Goal: Transaction & Acquisition: Purchase product/service

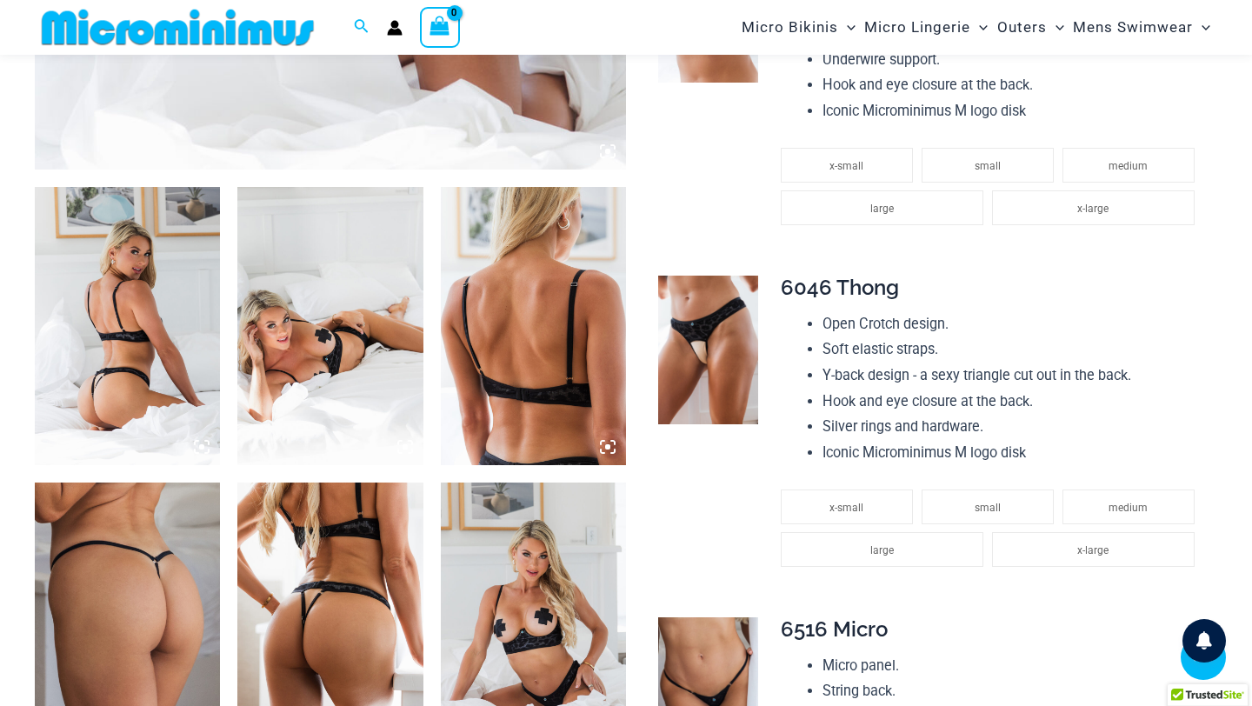
scroll to position [904, 0]
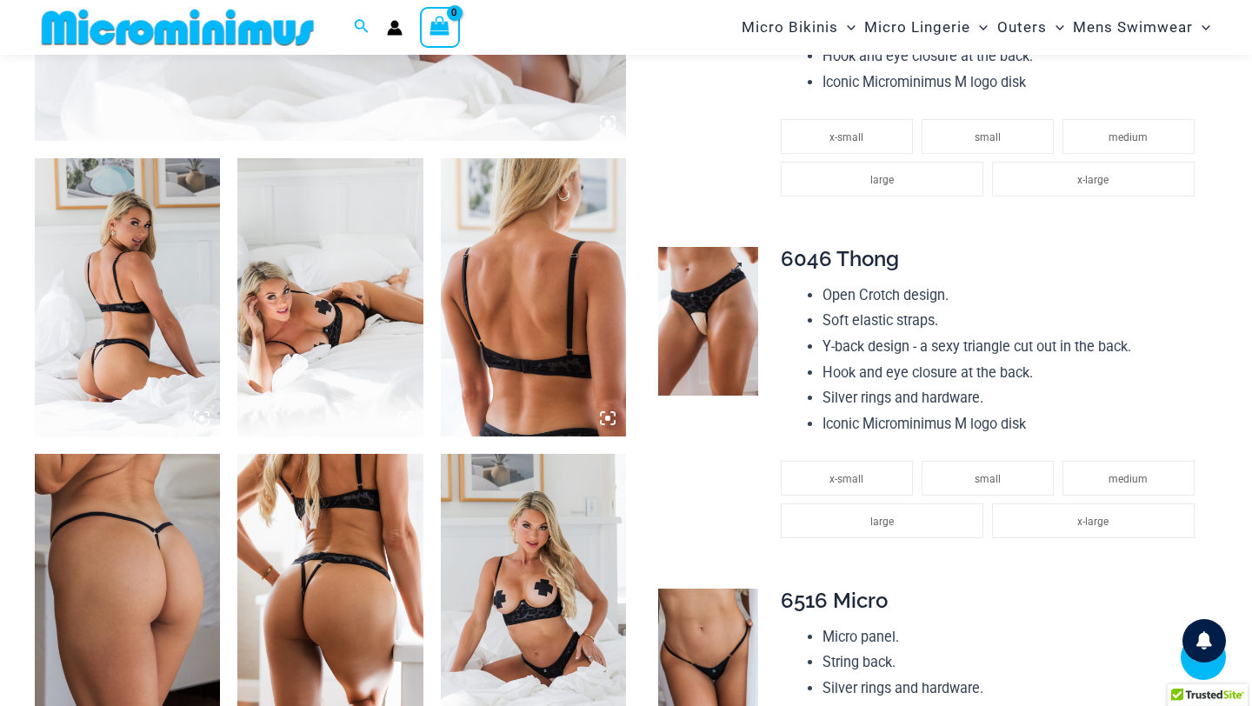
click at [715, 297] on img at bounding box center [707, 322] width 99 height 150
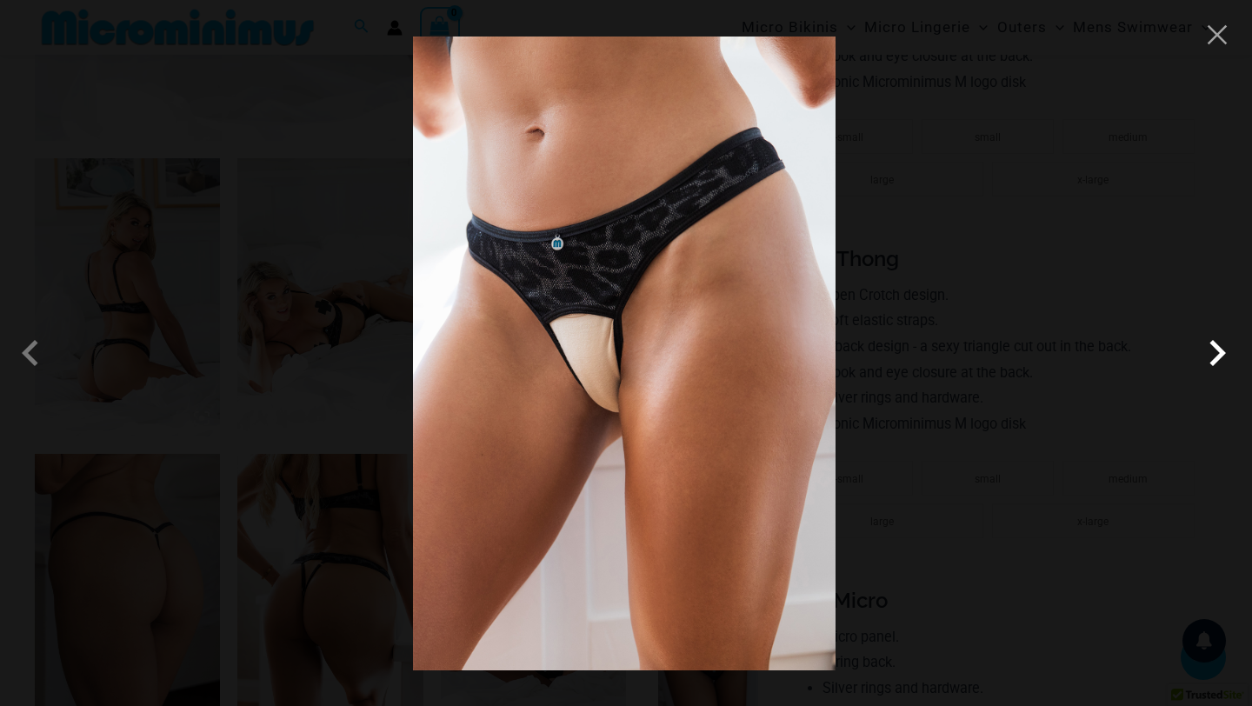
click at [1215, 363] on span at bounding box center [1217, 353] width 52 height 52
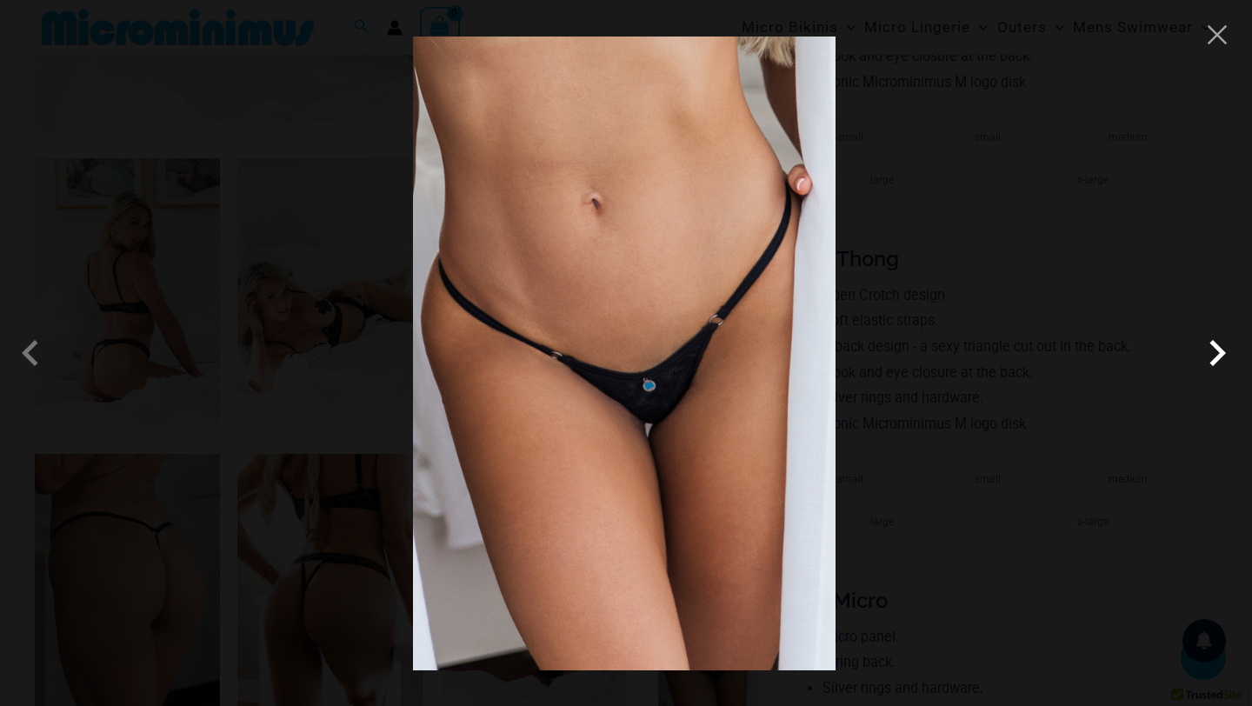
click at [1215, 363] on span at bounding box center [1217, 353] width 52 height 52
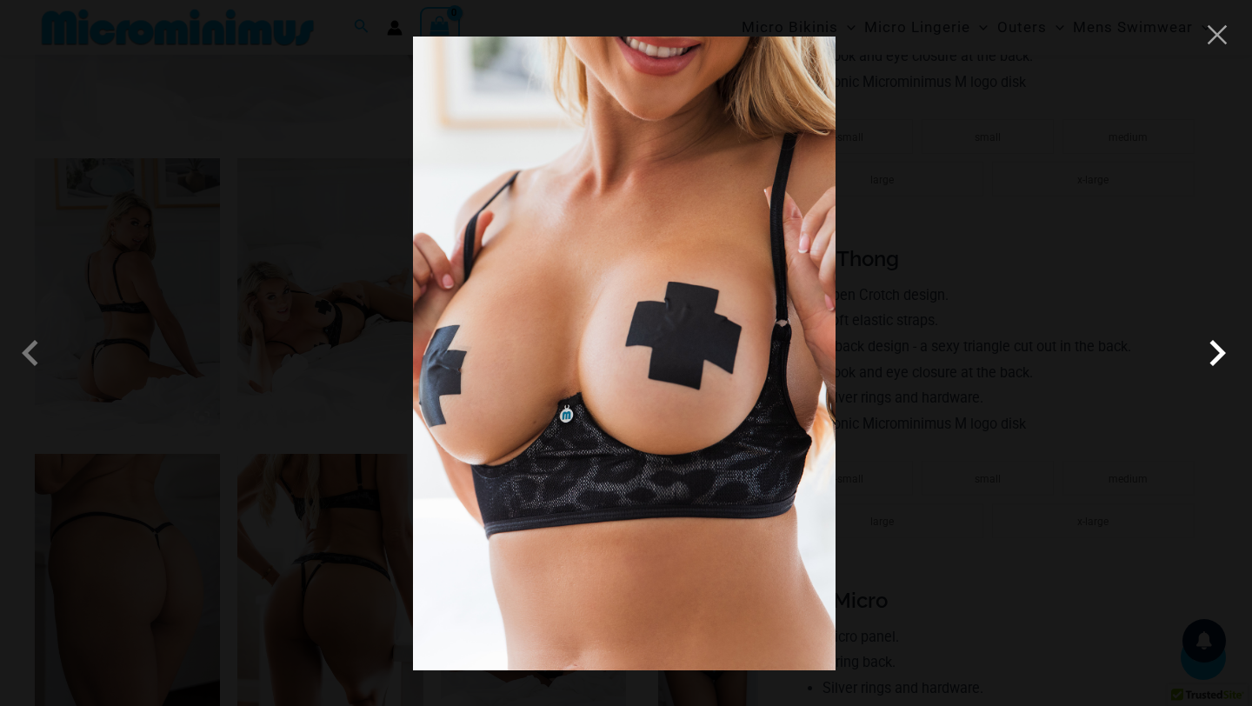
click at [1215, 363] on span at bounding box center [1217, 353] width 52 height 52
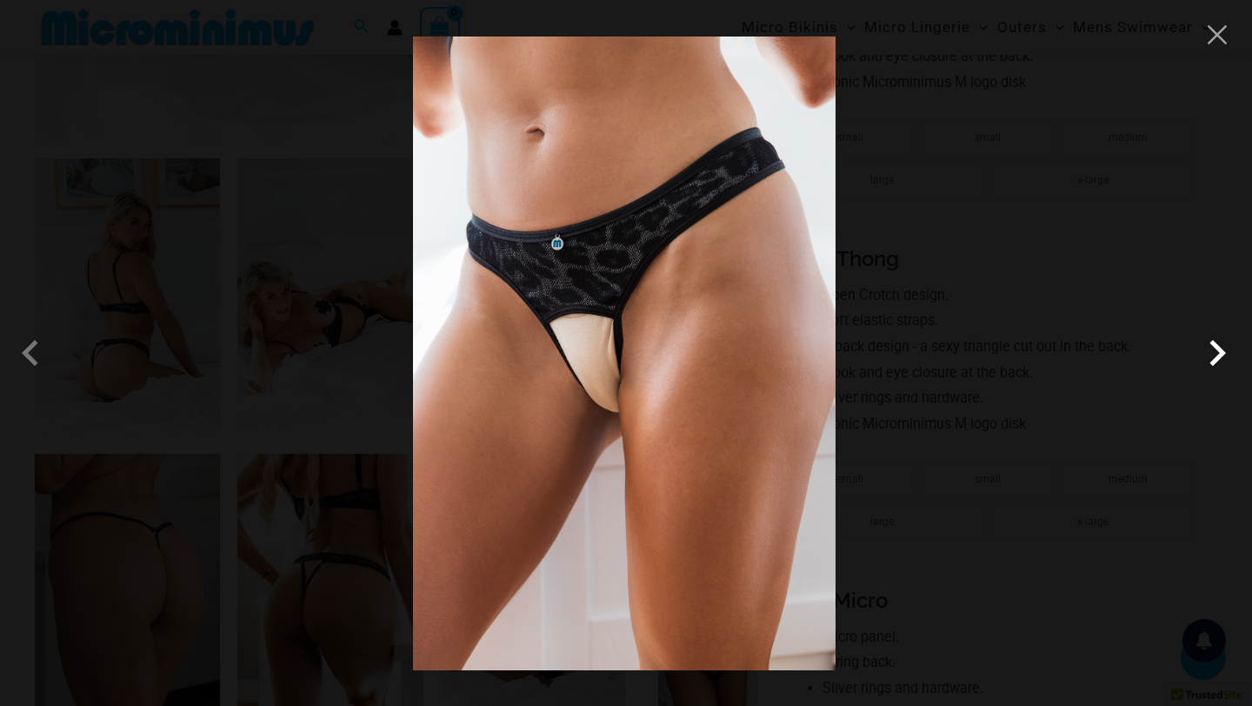
click at [1216, 363] on span at bounding box center [1217, 353] width 52 height 52
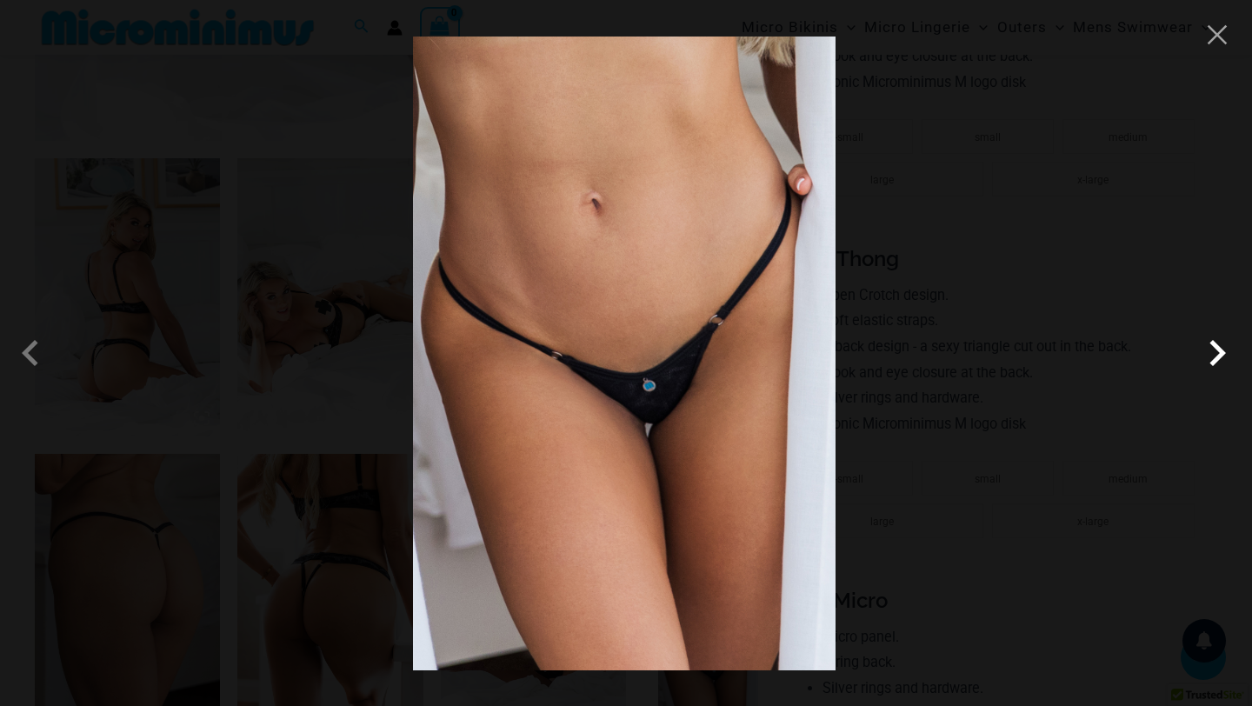
click at [1216, 363] on span at bounding box center [1217, 353] width 52 height 52
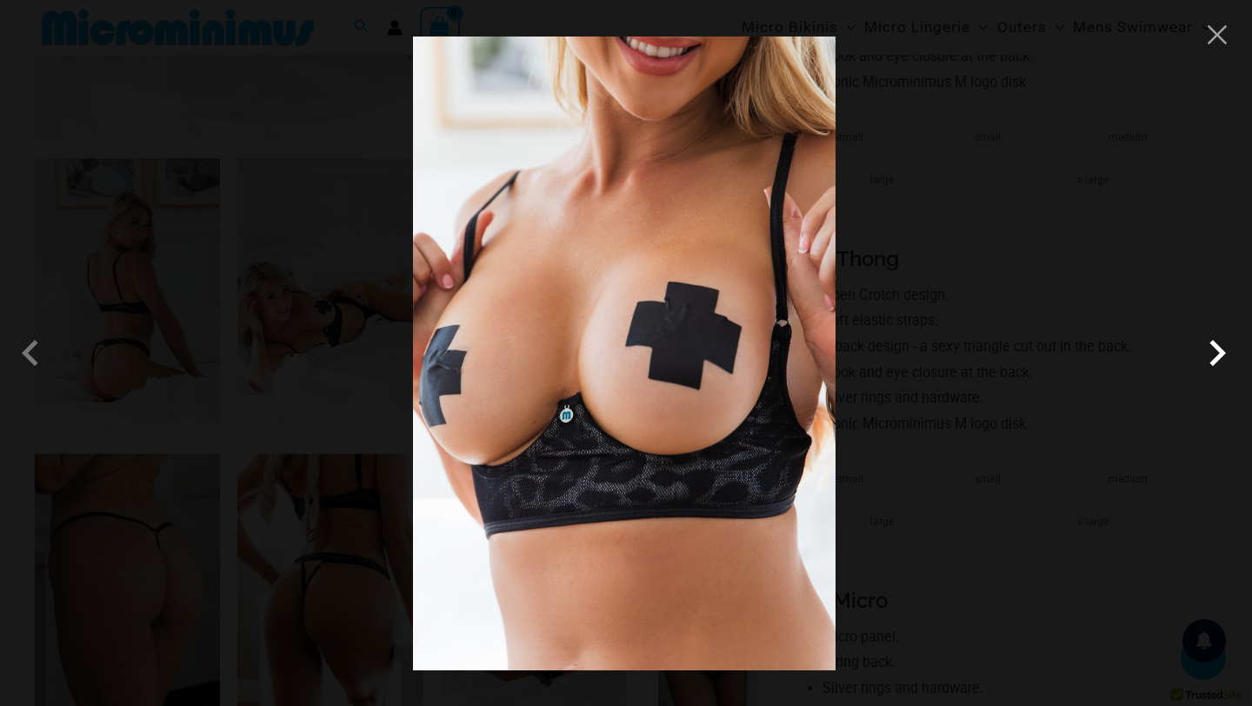
click at [1216, 363] on span at bounding box center [1217, 353] width 52 height 52
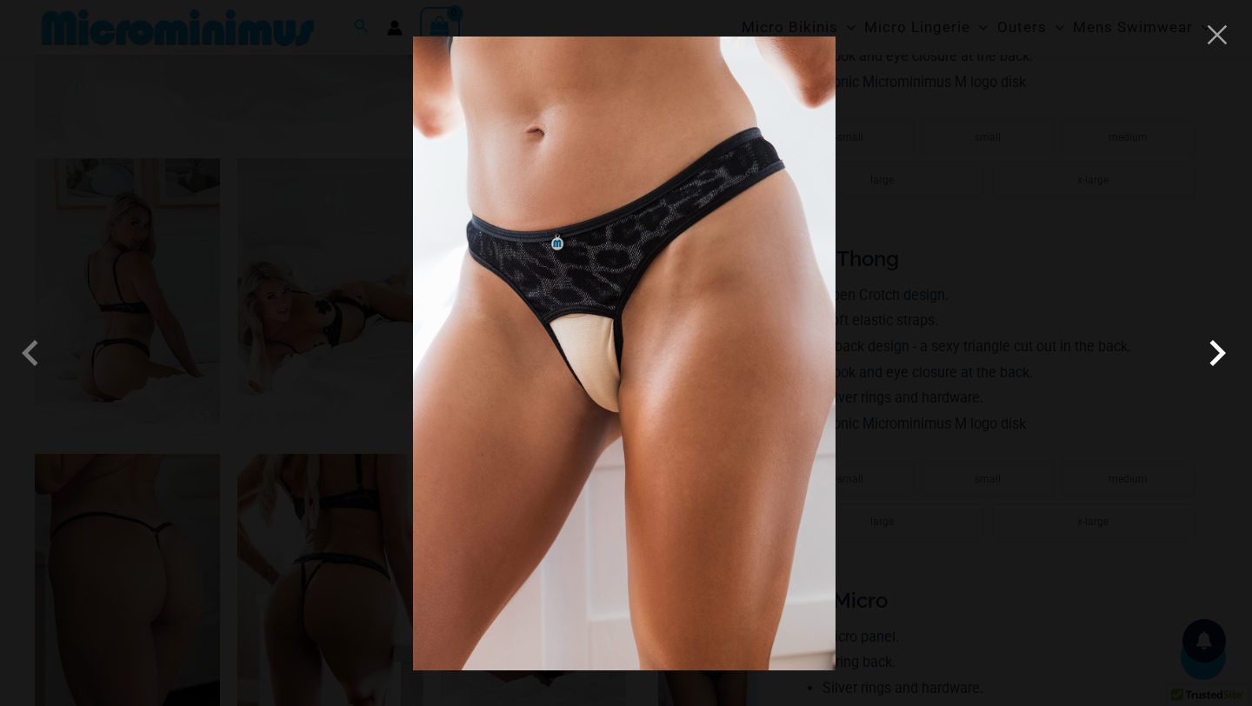
click at [1216, 363] on span at bounding box center [1217, 353] width 52 height 52
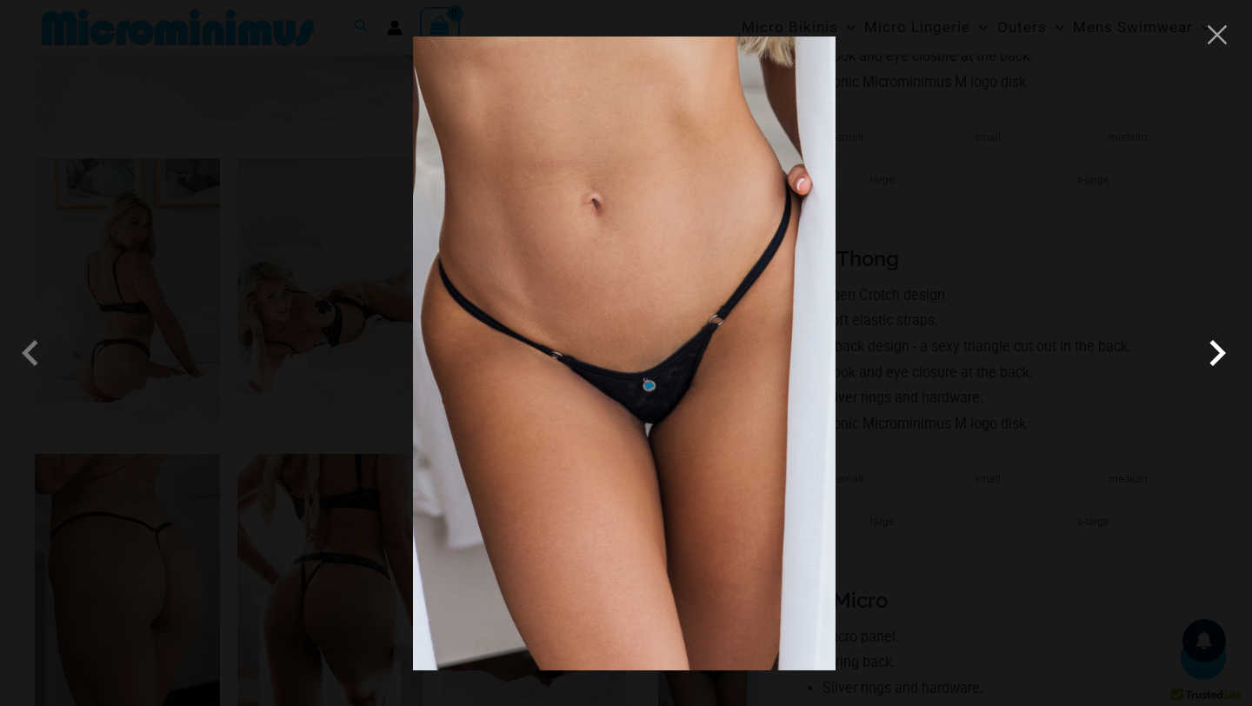
click at [1216, 363] on span at bounding box center [1217, 353] width 52 height 52
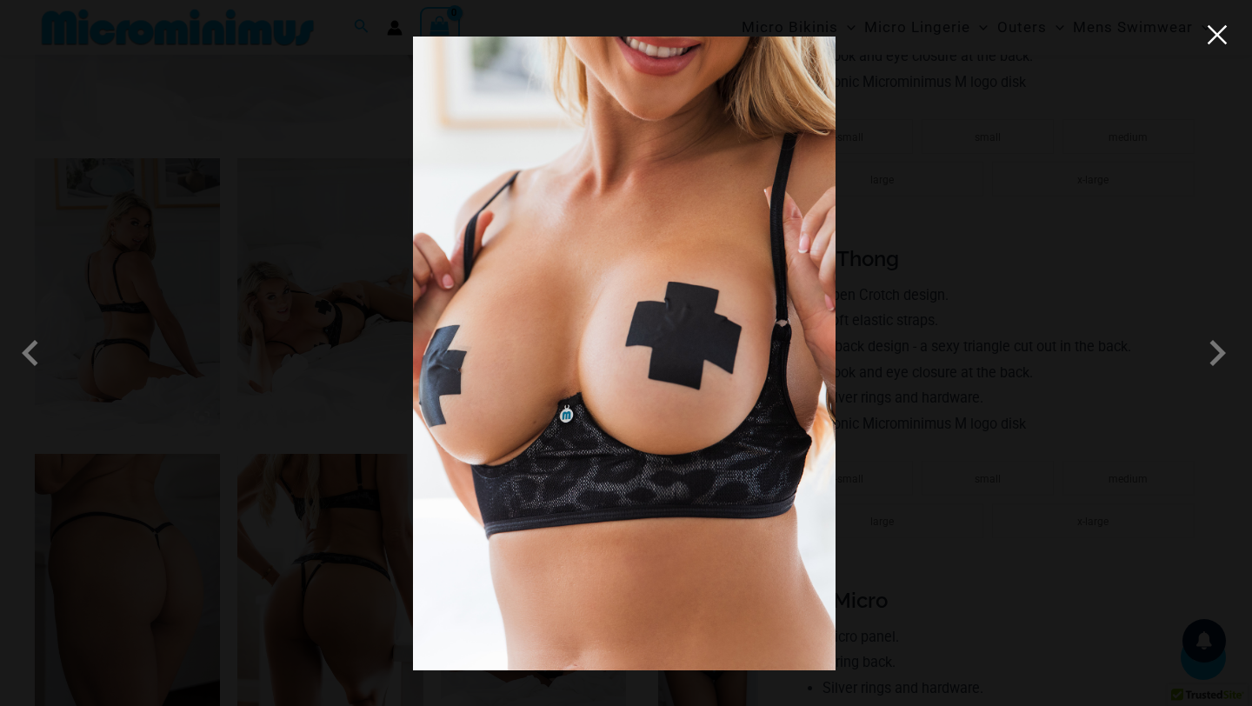
click at [1219, 42] on button "Close" at bounding box center [1217, 35] width 26 height 26
